Goal: Information Seeking & Learning: Check status

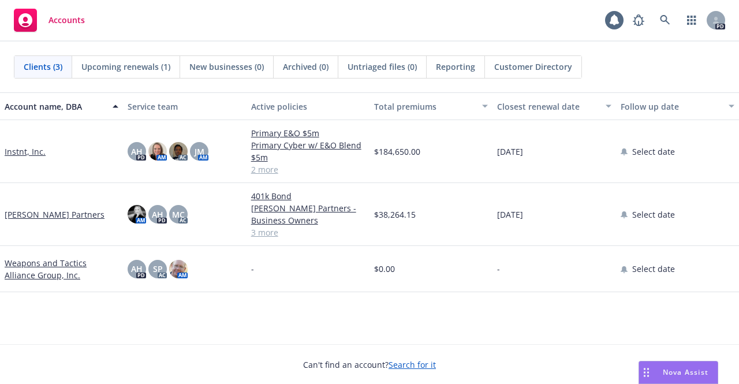
click at [24, 151] on link "Instnt, Inc." at bounding box center [25, 151] width 41 height 12
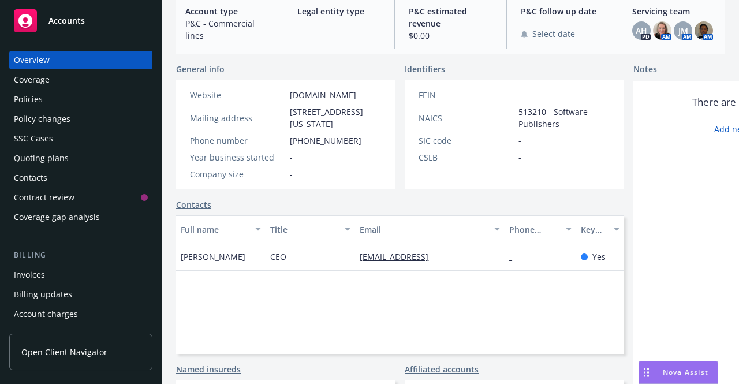
scroll to position [129, 0]
click at [66, 71] on div "Coverage" at bounding box center [81, 79] width 134 height 18
